Goal: Task Accomplishment & Management: Use online tool/utility

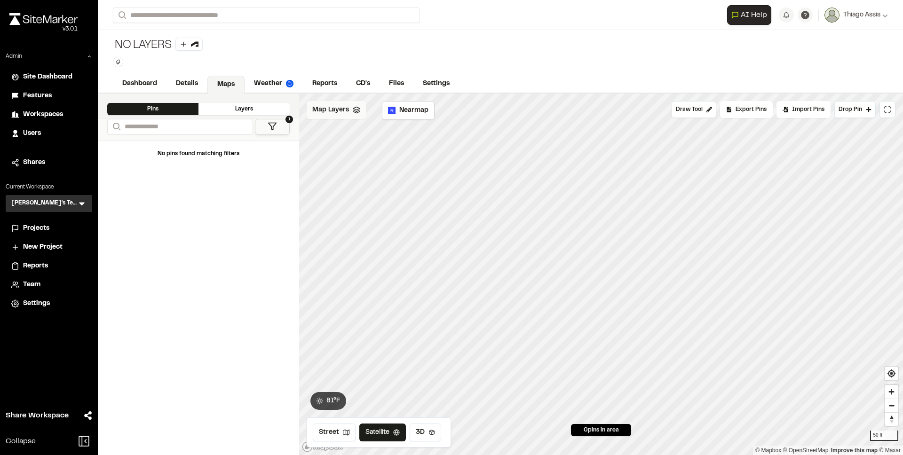
click at [345, 111] on span "Map Layers" at bounding box center [330, 110] width 37 height 10
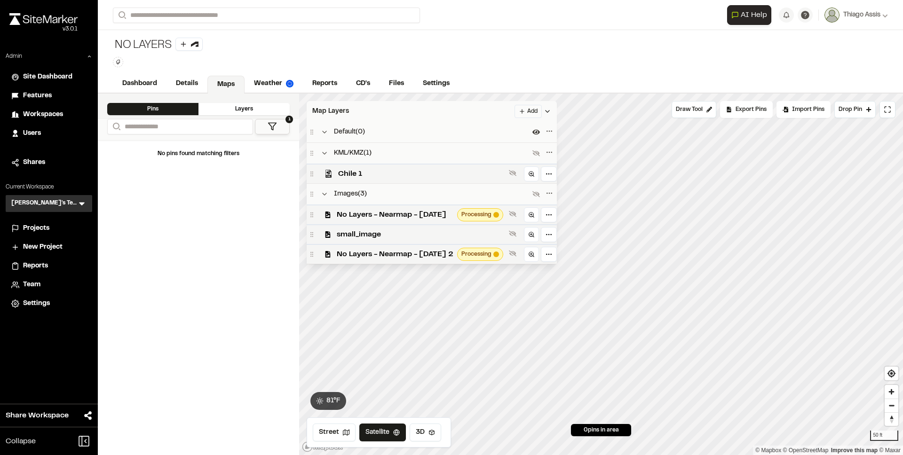
click at [547, 113] on html "**********" at bounding box center [451, 227] width 903 height 455
click at [523, 144] on link "Add Layer" at bounding box center [523, 146] width 71 height 16
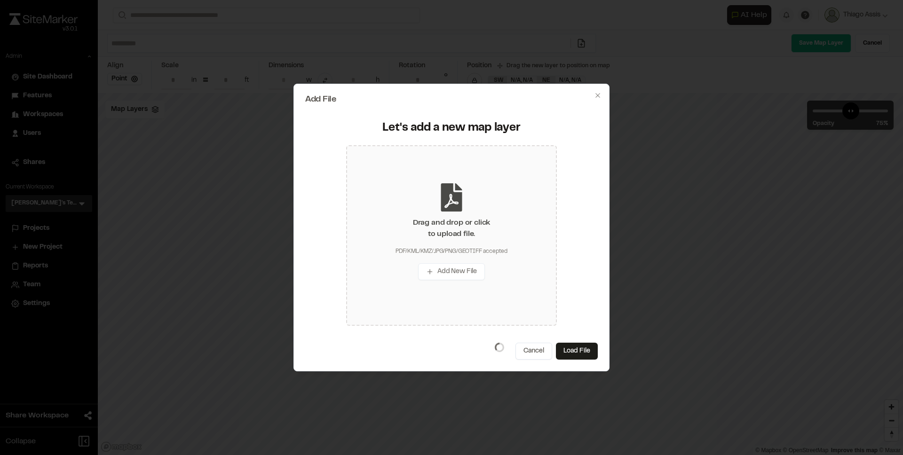
click at [427, 202] on div "Drag and drop or click to upload file. PDF/KML/KMZ/JPG/PNG/GEOTIFF accepted Add…" at bounding box center [451, 235] width 211 height 181
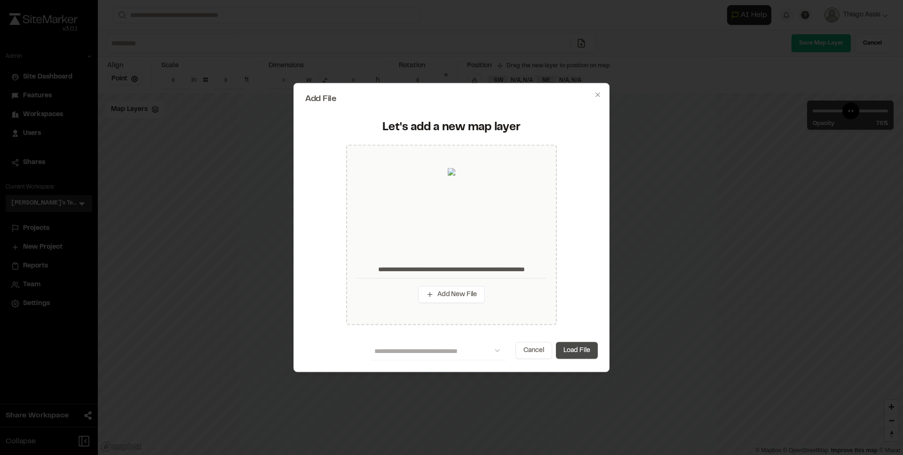
click at [575, 353] on button "Load File" at bounding box center [577, 350] width 42 height 17
type input "**********"
type input "****"
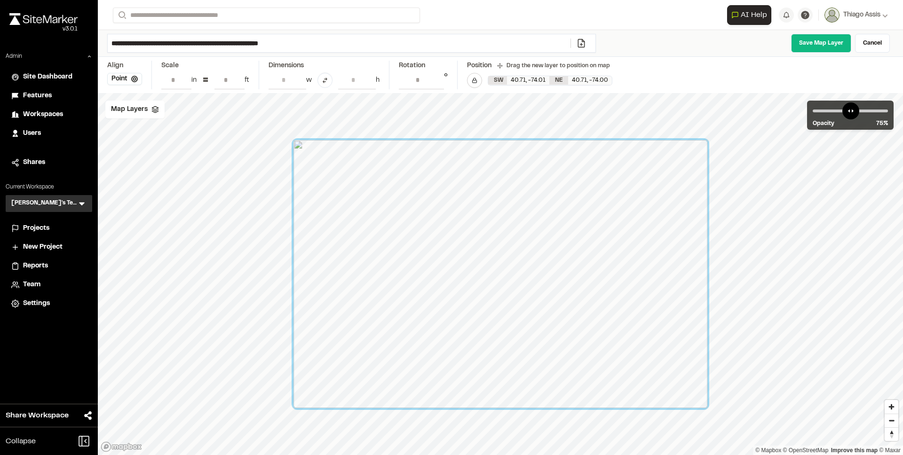
click at [220, 43] on input "**********" at bounding box center [339, 43] width 463 height 18
type input "**********"
click at [808, 37] on link "Save Map Layer" at bounding box center [821, 43] width 60 height 19
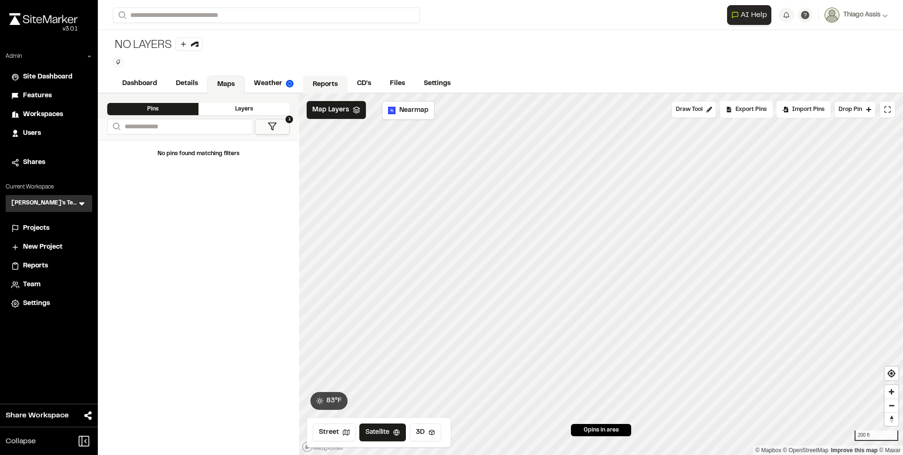
click at [310, 81] on link "Reports" at bounding box center [325, 85] width 45 height 18
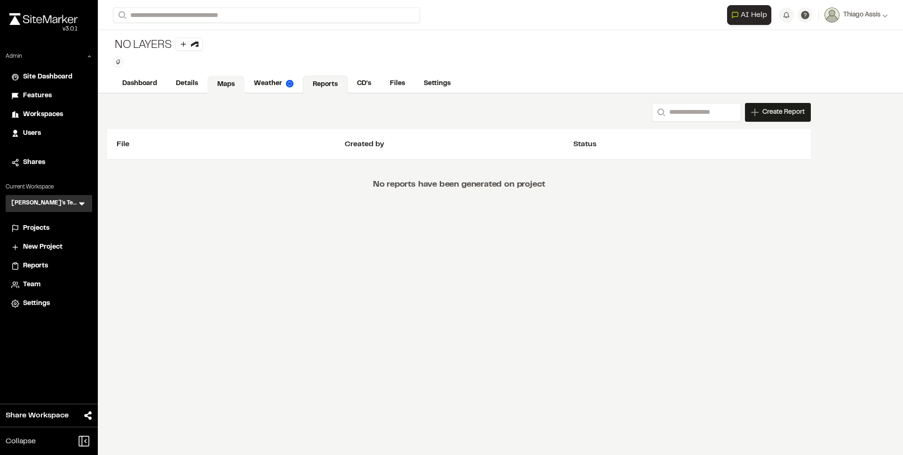
click at [239, 83] on link "Maps" at bounding box center [225, 85] width 37 height 18
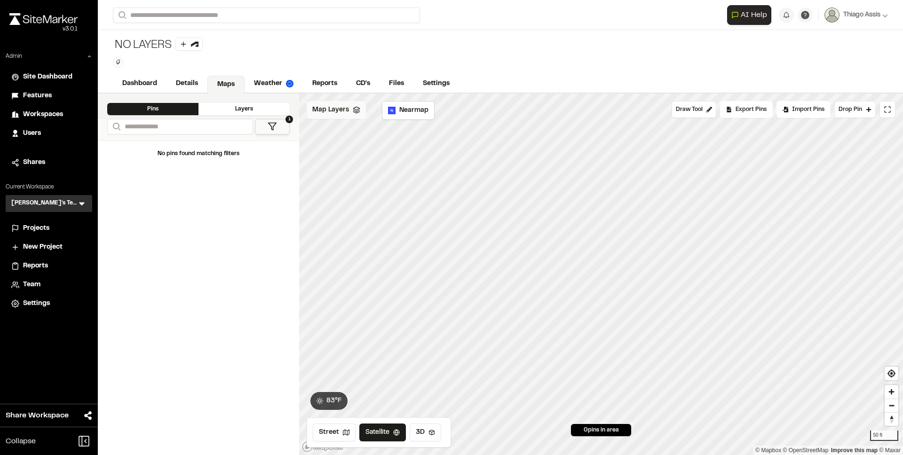
click at [338, 116] on div "Map Layers" at bounding box center [336, 110] width 59 height 18
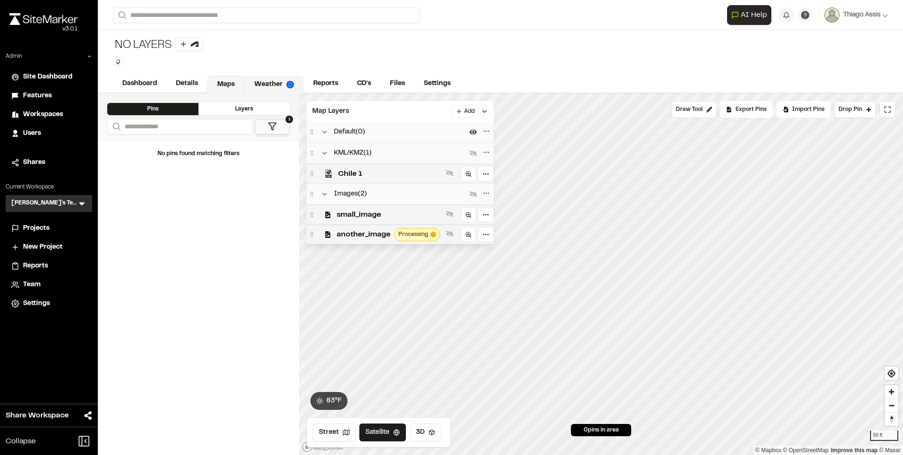
click at [264, 76] on link "Weather" at bounding box center [274, 85] width 59 height 18
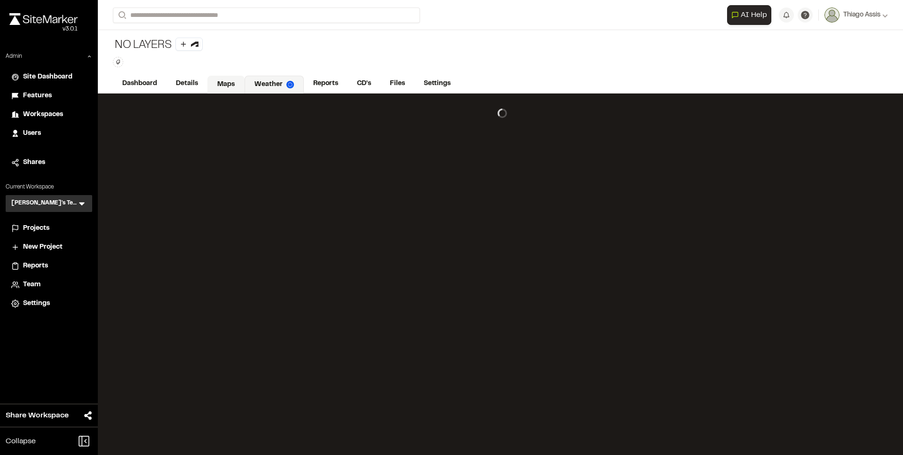
click at [228, 82] on link "Maps" at bounding box center [225, 85] width 37 height 18
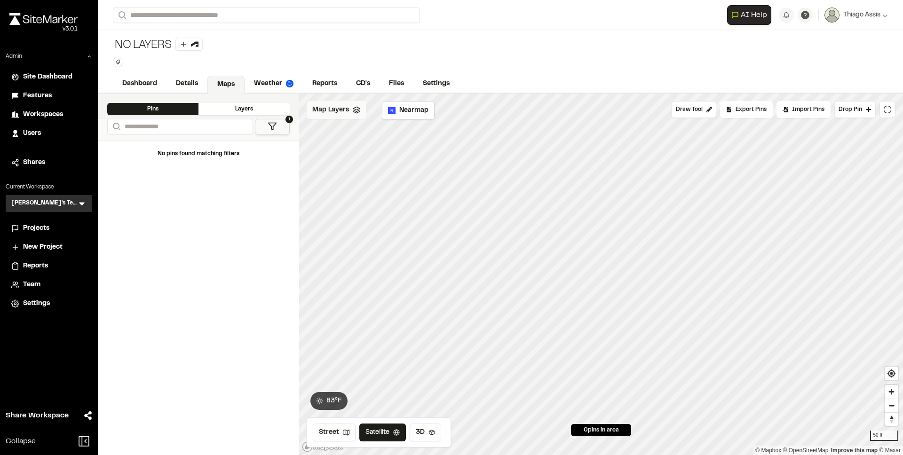
click at [343, 111] on span "Map Layers" at bounding box center [330, 110] width 37 height 10
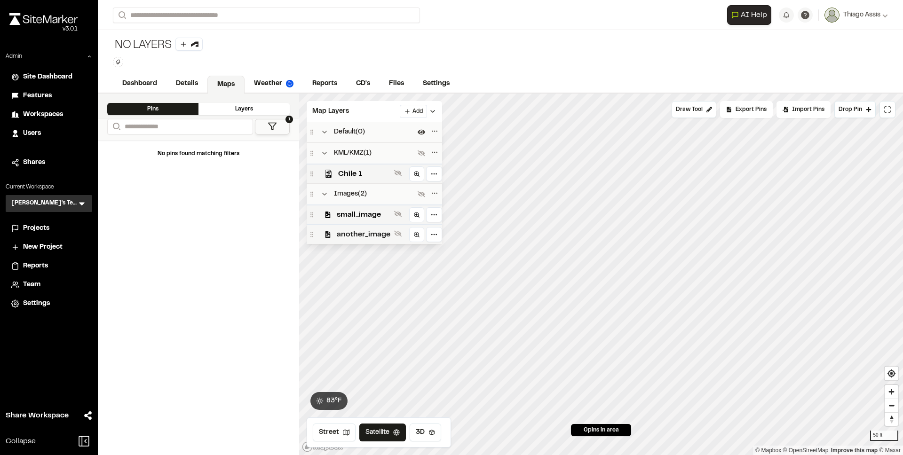
click at [354, 232] on span "another_image" at bounding box center [364, 234] width 54 height 11
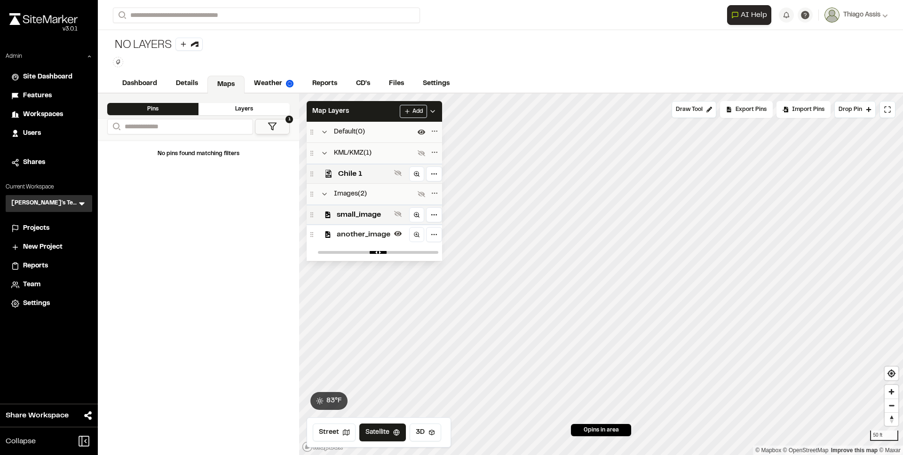
click at [354, 233] on span "another_image" at bounding box center [364, 234] width 54 height 11
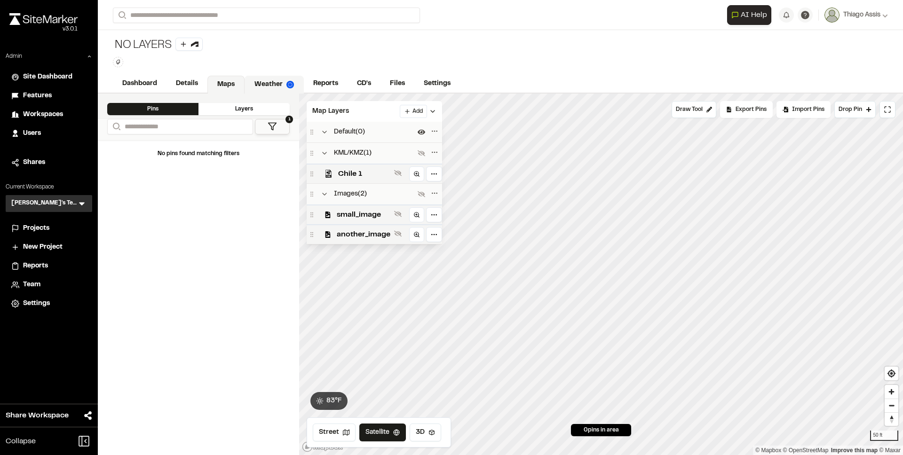
click at [264, 87] on link "Weather" at bounding box center [274, 85] width 59 height 18
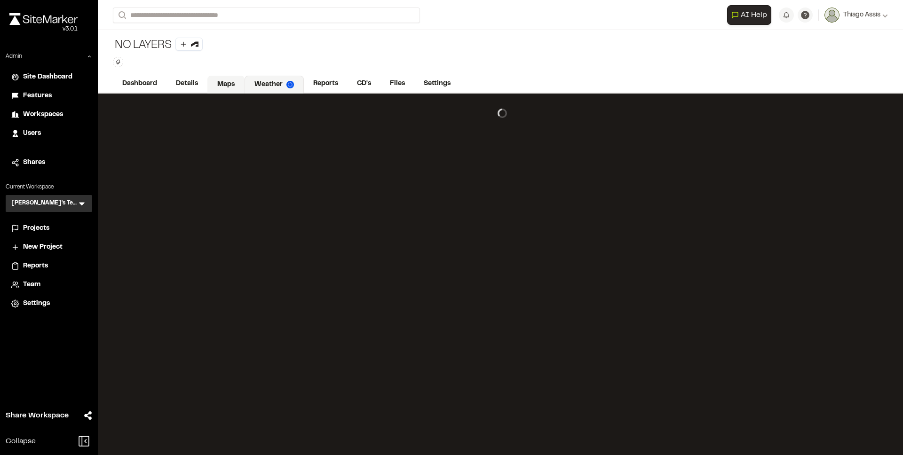
click at [217, 81] on link "Maps" at bounding box center [225, 85] width 37 height 18
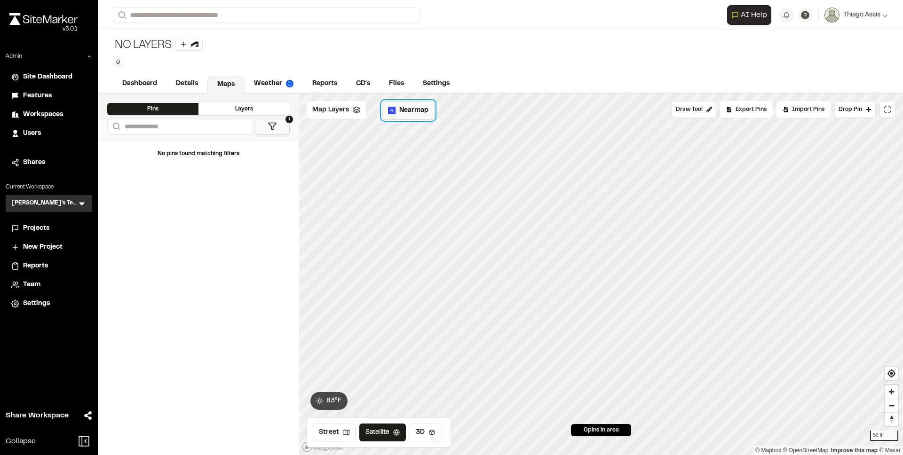
click at [408, 110] on span "Nearmap" at bounding box center [413, 110] width 29 height 10
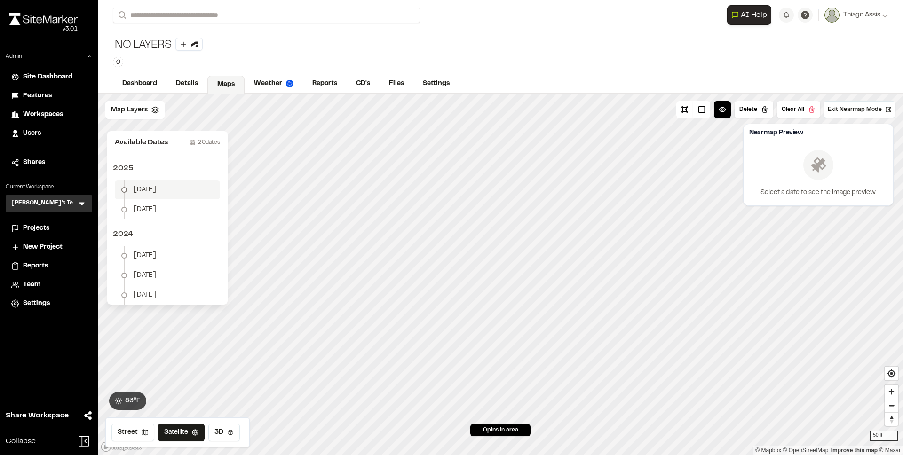
click at [166, 186] on li "July 3" at bounding box center [167, 190] width 105 height 19
click at [142, 115] on div "Map Layers" at bounding box center [134, 110] width 59 height 18
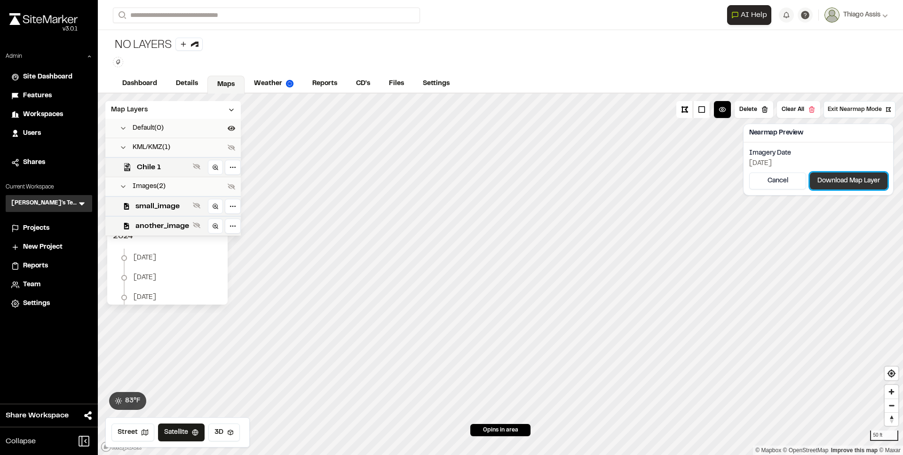
click at [852, 179] on button "Download Map Layer" at bounding box center [849, 181] width 78 height 17
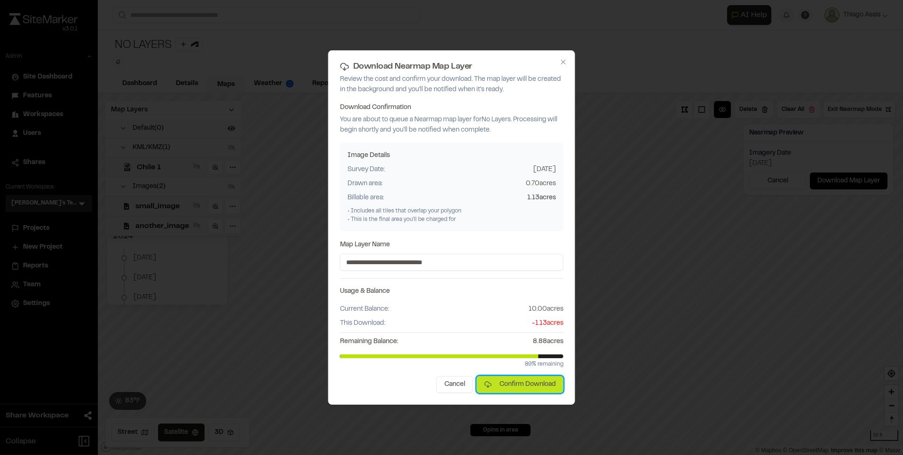
click at [537, 389] on button "Confirm Download" at bounding box center [520, 384] width 87 height 17
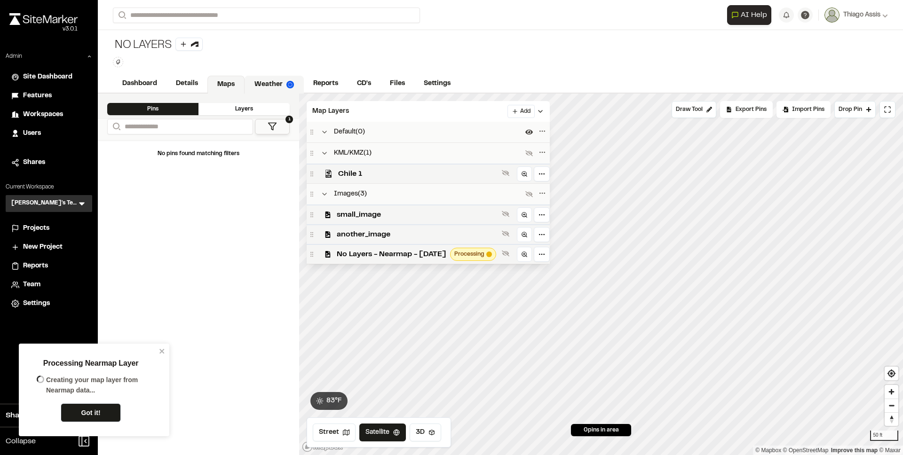
click at [253, 79] on link "Weather" at bounding box center [274, 85] width 59 height 18
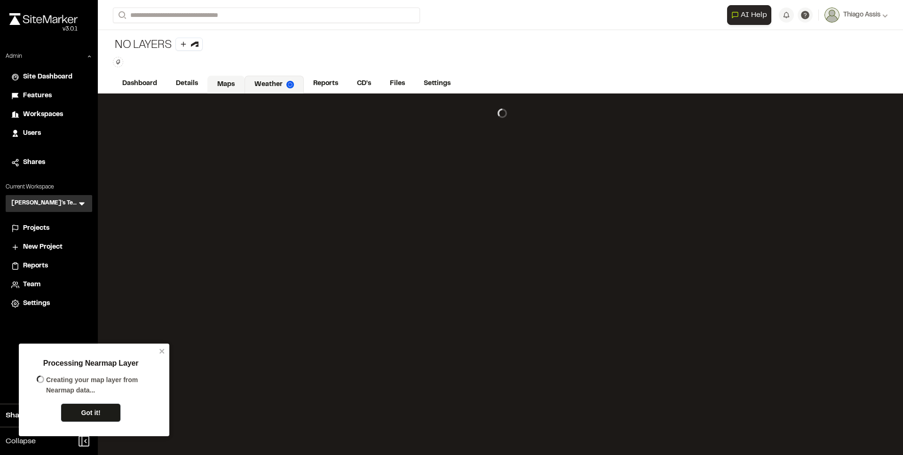
click at [226, 82] on link "Maps" at bounding box center [225, 85] width 37 height 18
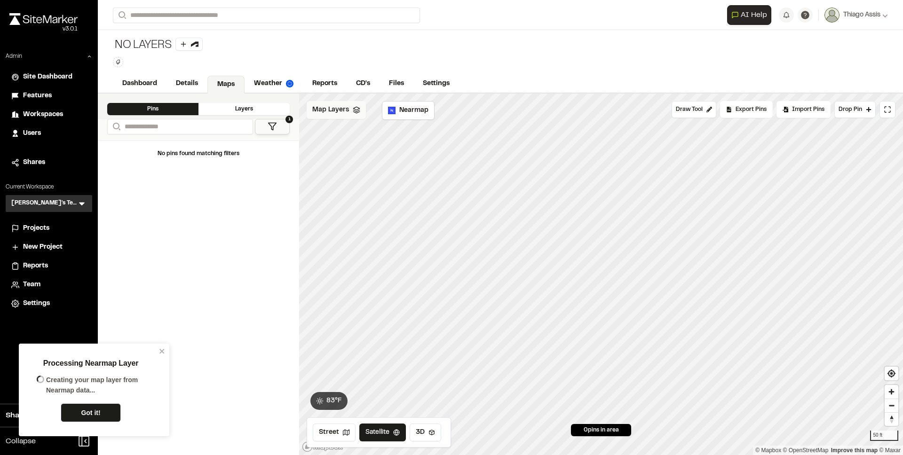
click at [342, 113] on span "Map Layers" at bounding box center [330, 110] width 37 height 10
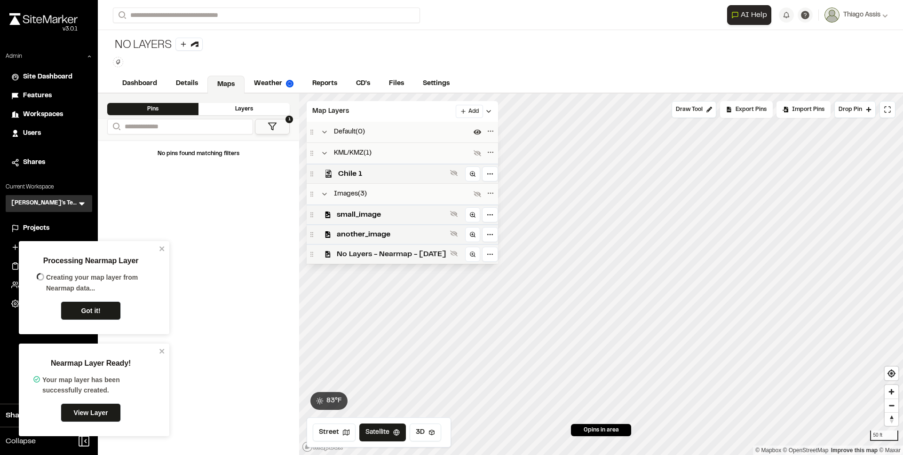
click at [383, 256] on span "No Layers - Nearmap - 2025-07-03" at bounding box center [392, 254] width 110 height 11
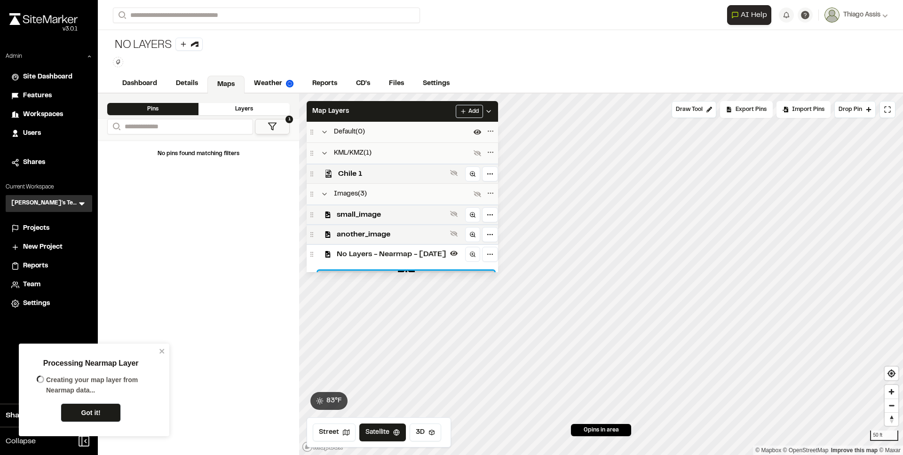
drag, startPoint x: 506, startPoint y: 270, endPoint x: 322, endPoint y: 262, distance: 184.1
click at [322, 271] on input "range" at bounding box center [406, 272] width 176 height 3
drag, startPoint x: 330, startPoint y: 270, endPoint x: 405, endPoint y: 265, distance: 75.0
type input "****"
click at [405, 271] on input "range" at bounding box center [406, 272] width 176 height 3
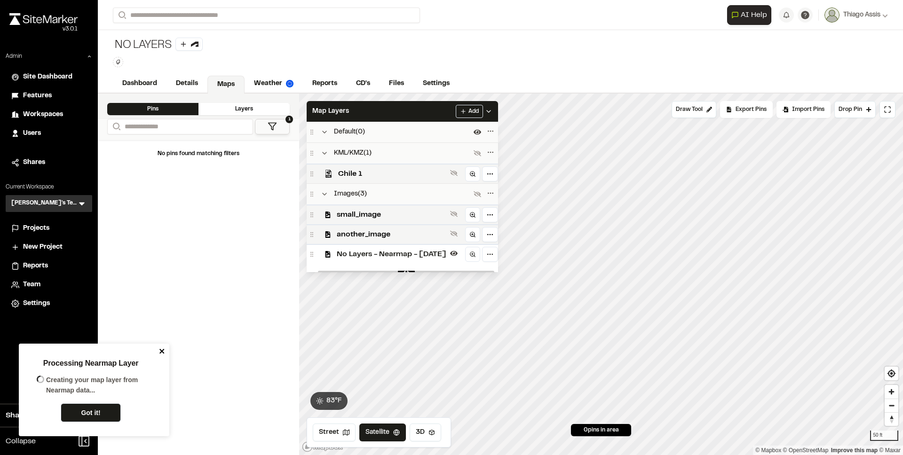
click at [163, 353] on icon "close" at bounding box center [162, 352] width 7 height 8
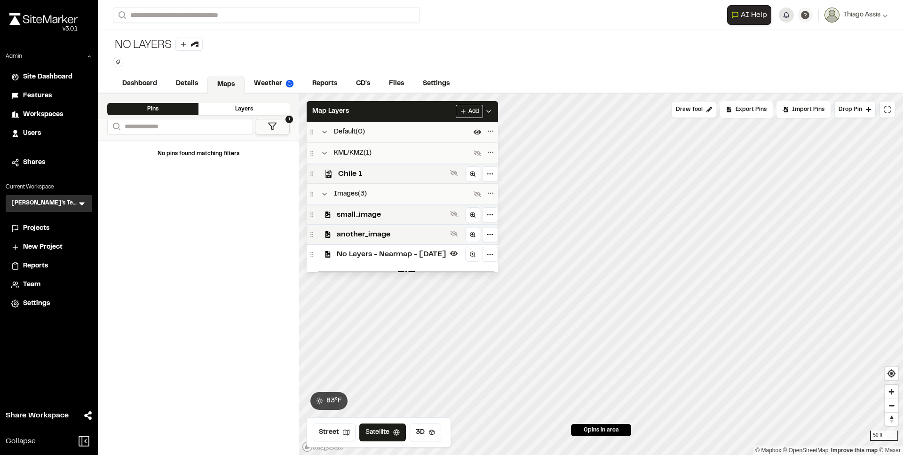
click at [785, 17] on button "button" at bounding box center [786, 15] width 15 height 15
click at [793, 29] on div "Notifications No notifications" at bounding box center [718, 47] width 151 height 46
click at [786, 16] on button "button" at bounding box center [786, 15] width 15 height 15
drag, startPoint x: 679, startPoint y: 55, endPoint x: 727, endPoint y: 56, distance: 48.0
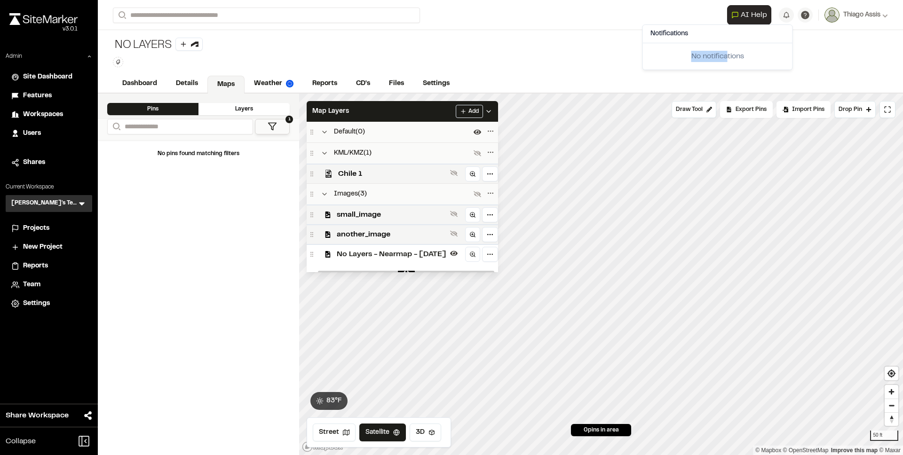
click at [727, 56] on div "No notifications" at bounding box center [718, 56] width 150 height 26
click at [870, 15] on span "Thiago Assis" at bounding box center [861, 15] width 37 height 10
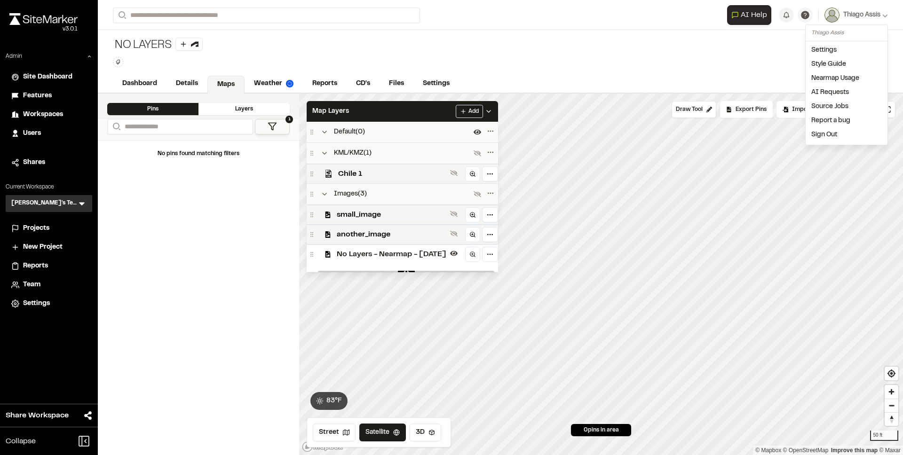
click at [476, 71] on div "No Layers Type Enter or comma to add tag." at bounding box center [500, 52] width 805 height 45
